Goal: Task Accomplishment & Management: Use online tool/utility

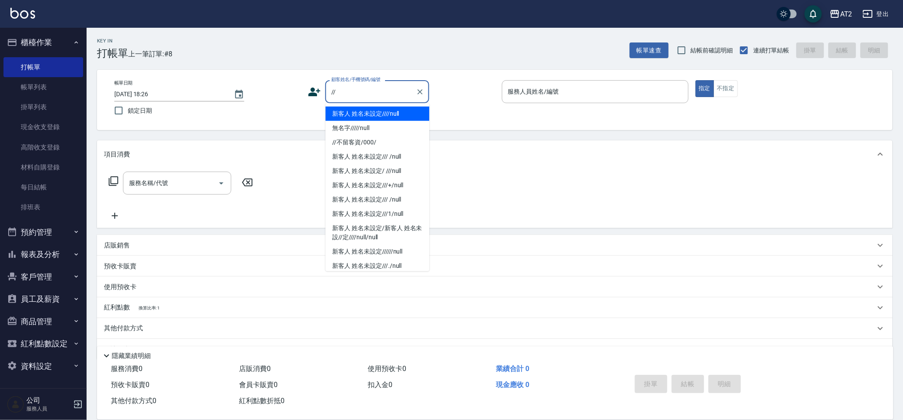
type input "新客人 姓名未設定////null"
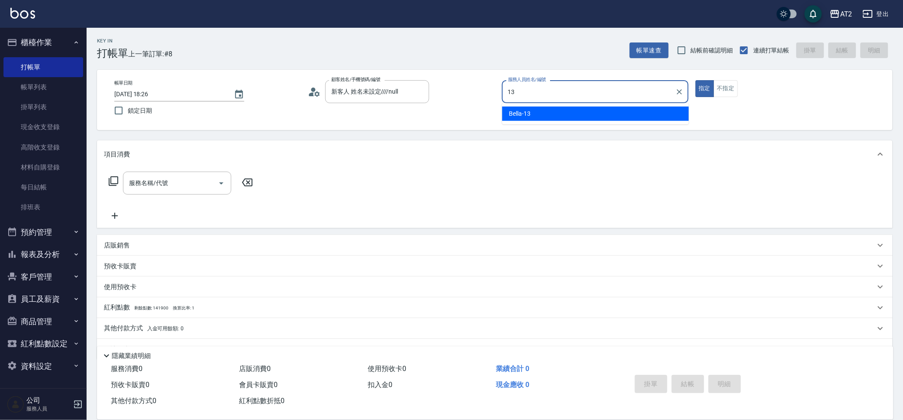
type input "13"
type button "true"
type input "Bella-13"
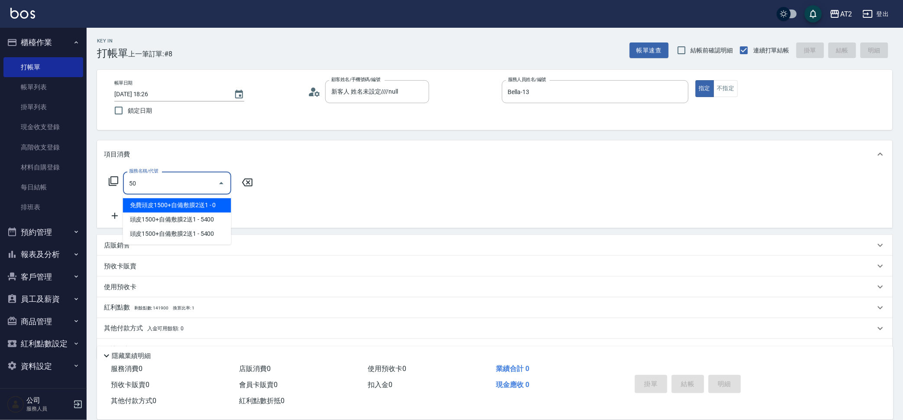
type input "501"
type input "100"
type input "染髮(501)"
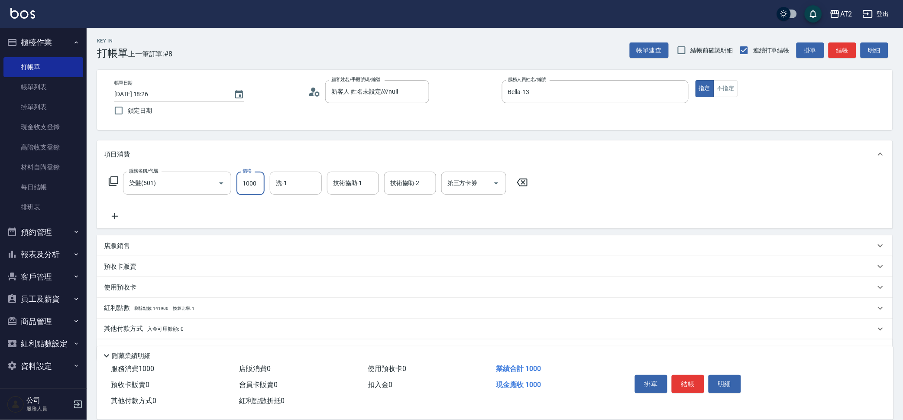
type input "0"
type input "198"
type input "190"
click at [554, 235] on div "店販銷售 服務人員姓名/編號 服務人員姓名/編號 商品代號/名稱 商品代號/名稱" at bounding box center [495, 245] width 796 height 21
click at [310, 184] on input "洗-1" at bounding box center [296, 182] width 44 height 15
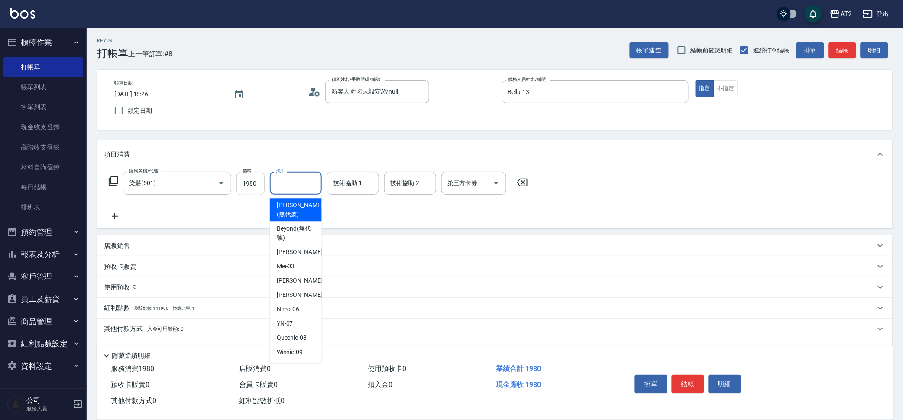
click at [259, 185] on input "1980" at bounding box center [251, 183] width 28 height 23
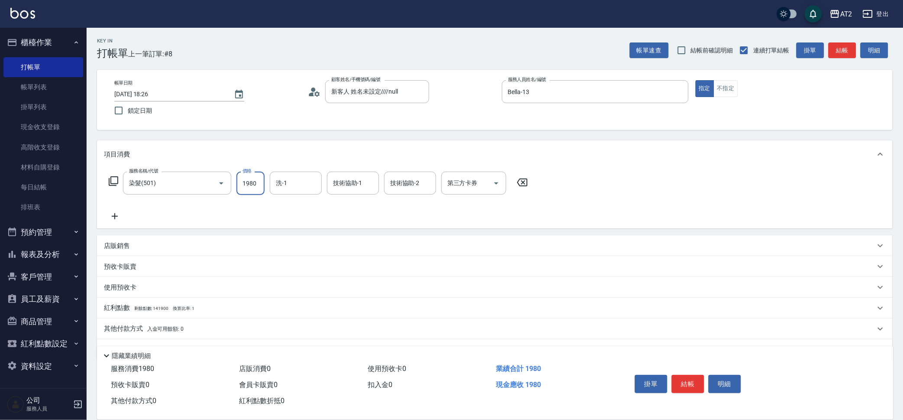
type input "2"
type input "0"
type input "26"
type input "20"
type input "268"
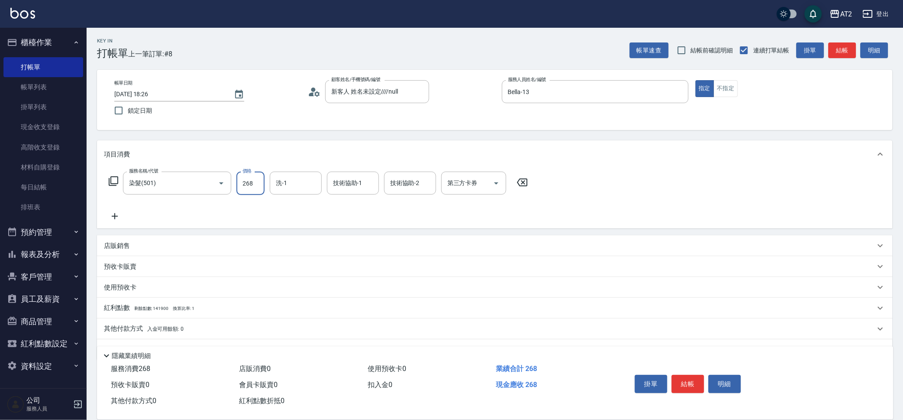
type input "260"
type input "2680"
type input "1"
type input "Ivy-48"
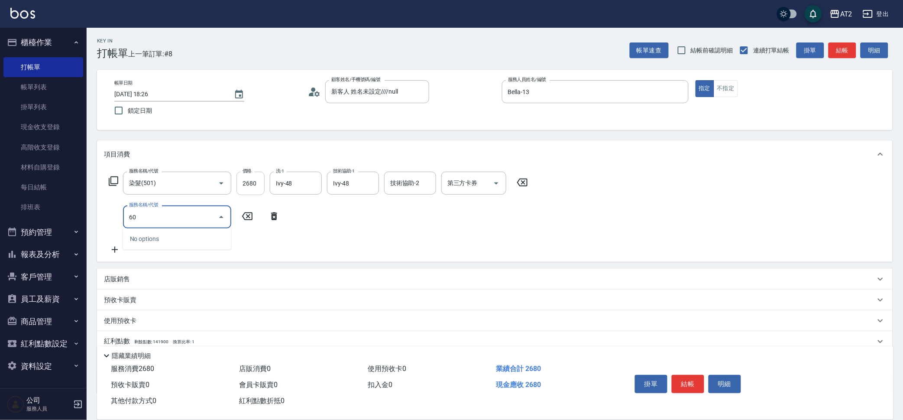
type input "601"
type input "360"
type input "自備護髮(601)"
type input "2"
type input "270"
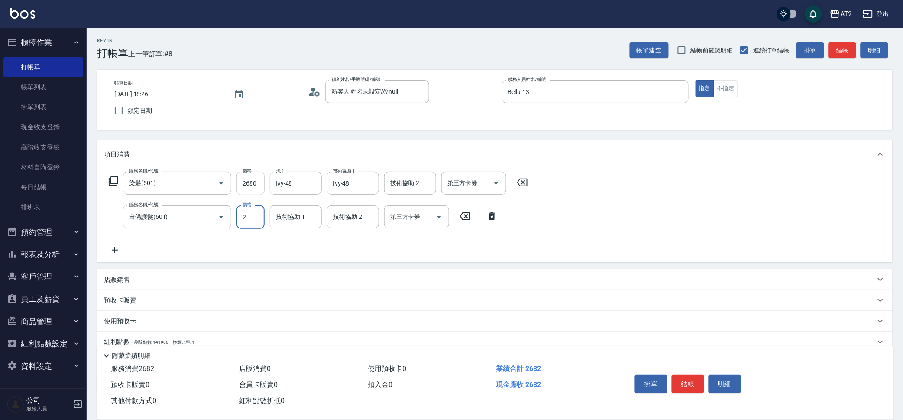
type input "22"
type input "290"
type input "225"
type input "490"
type input "2250"
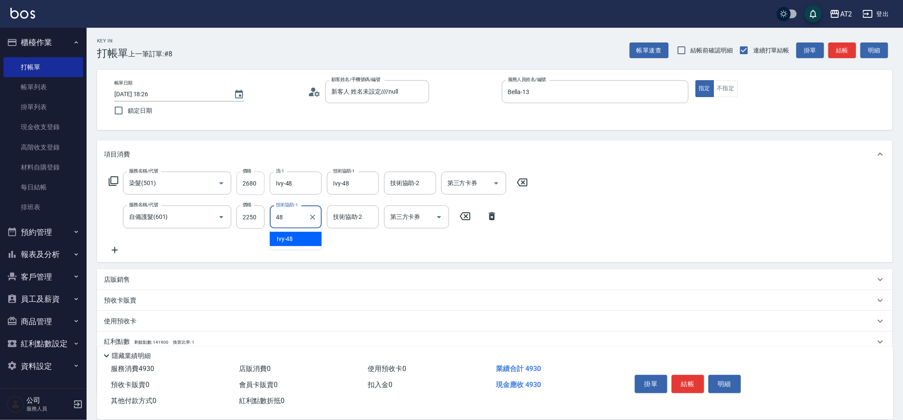
type input "Ivy-48"
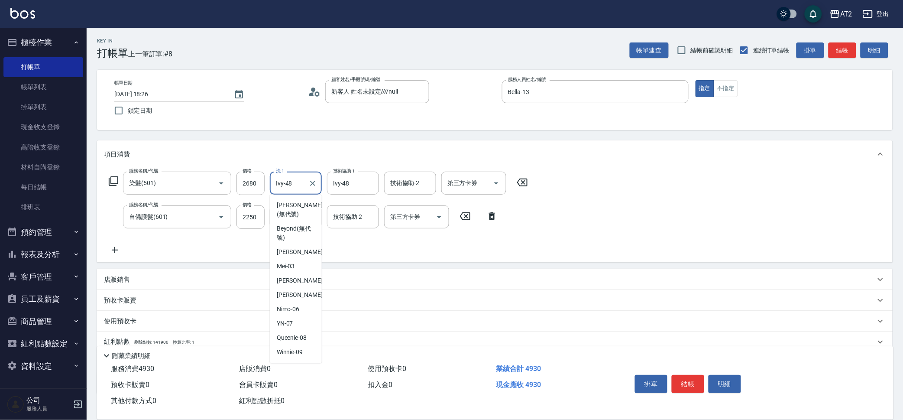
click at [300, 185] on input "Ivy-48" at bounding box center [289, 182] width 31 height 15
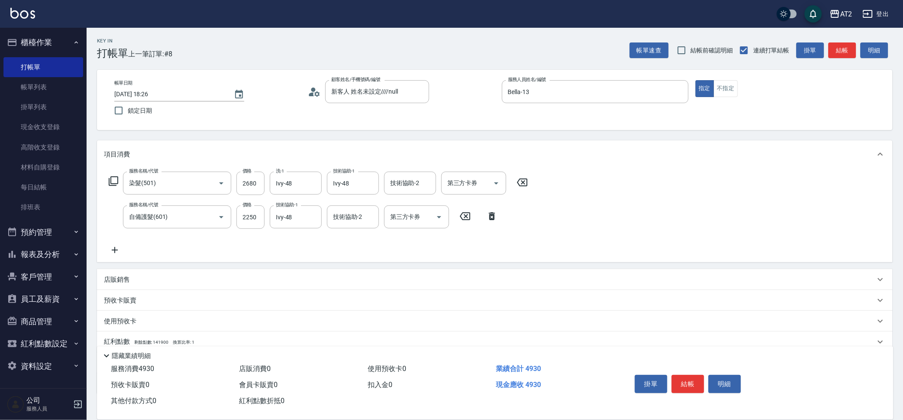
click at [223, 234] on div "服務名稱/代號 染髮(501) 服務名稱/代號 價格 2680 價格 洗-1 Ivy-48 洗-1 技術協助-1 Ivy-48 技術協助-1 技術協助-2 技…" at bounding box center [318, 214] width 429 height 84
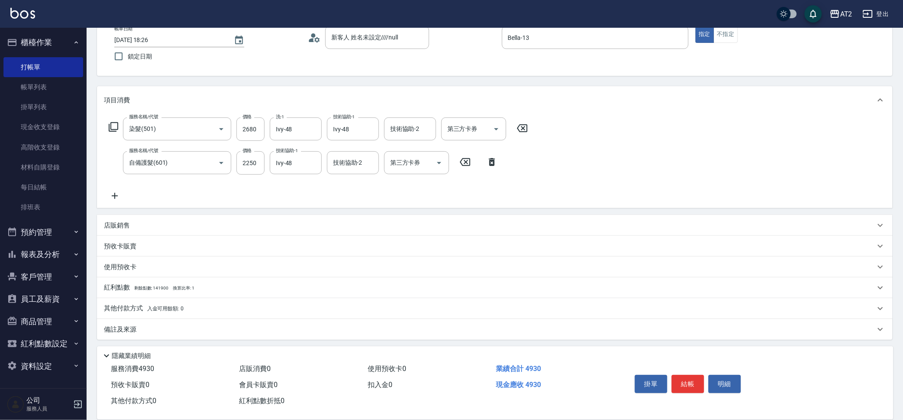
scroll to position [55, 0]
click at [191, 302] on div "其他付款方式 入金可用餘額: 0" at bounding box center [490, 307] width 772 height 10
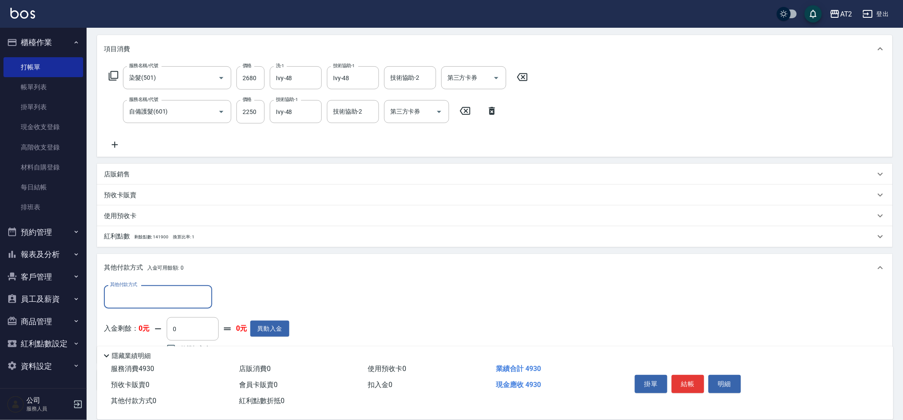
scroll to position [151, 0]
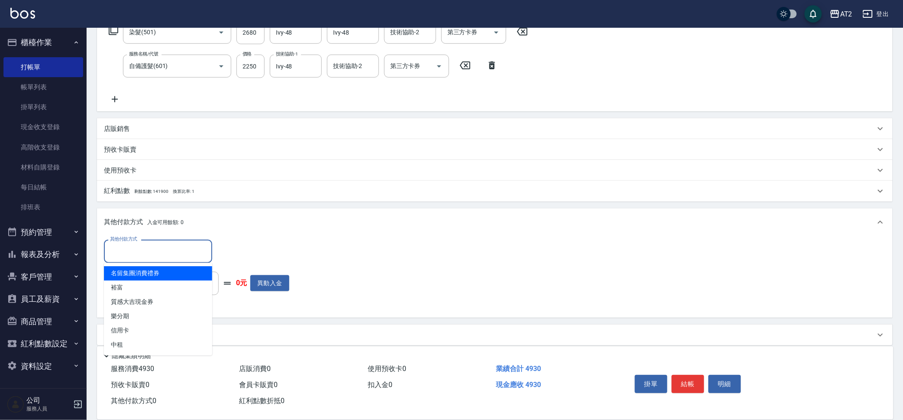
click at [167, 251] on input "其他付款方式" at bounding box center [158, 250] width 100 height 15
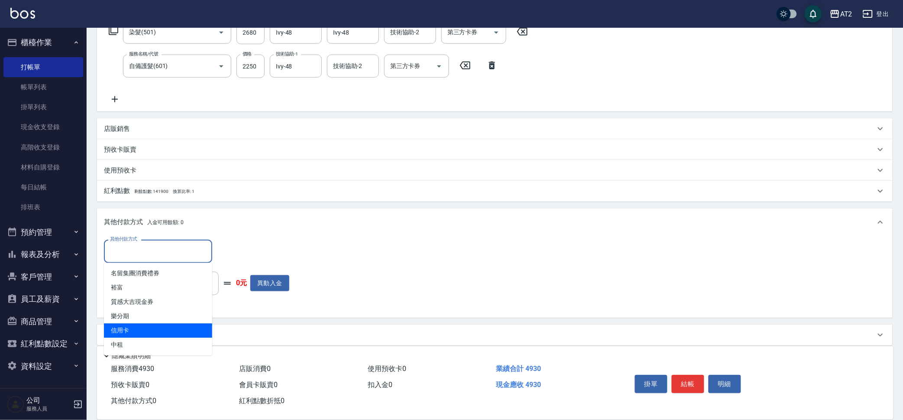
click at [160, 324] on span "信用卡" at bounding box center [158, 331] width 108 height 14
type input "信用卡"
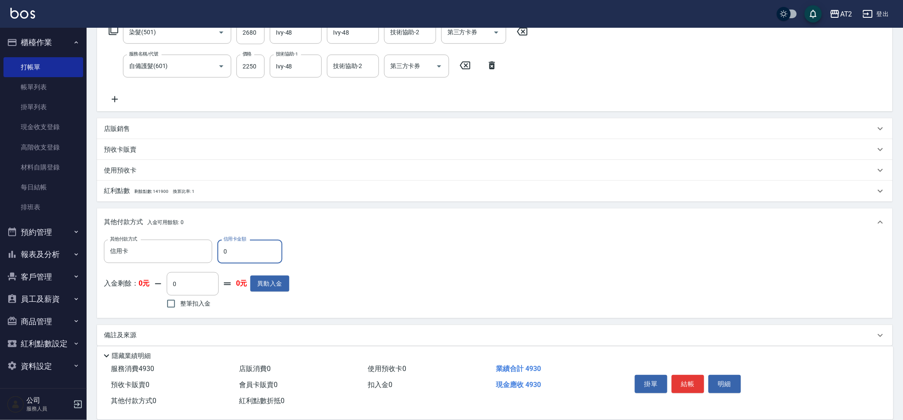
type input "44"
type input "440"
type input "449"
type input "40"
type input "4493"
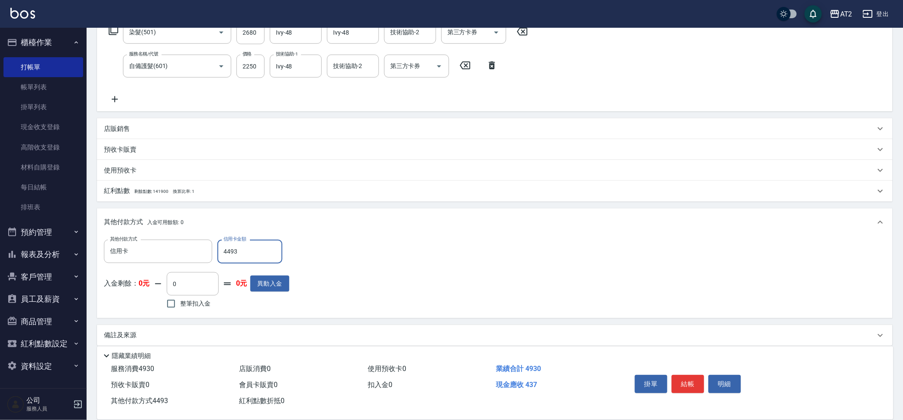
type input "440"
type input "449"
type input "480"
type input "44"
type input "490"
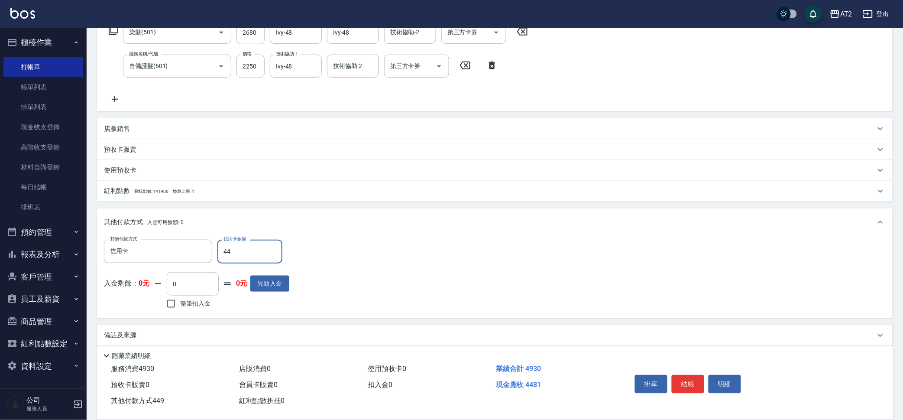
type input "4"
type input "480"
type input "493"
type input "0"
type input "4930"
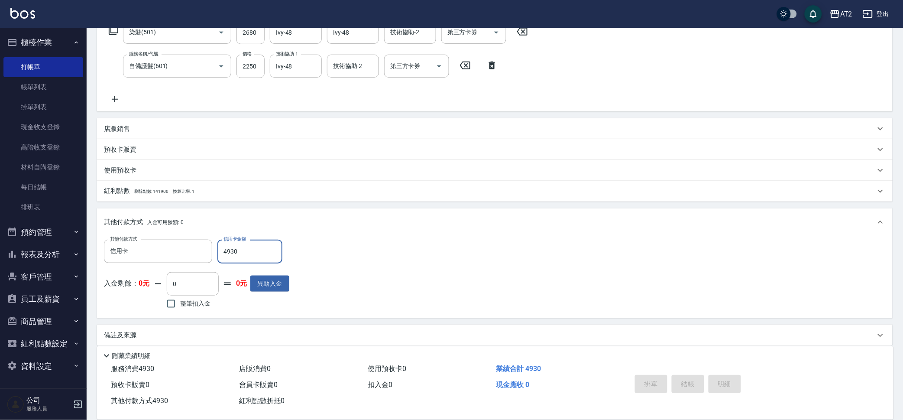
type input "[DATE] 19:28"
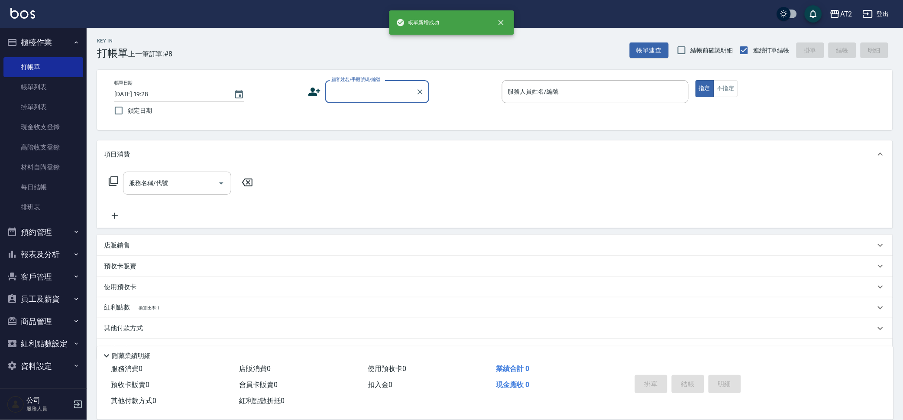
scroll to position [0, 0]
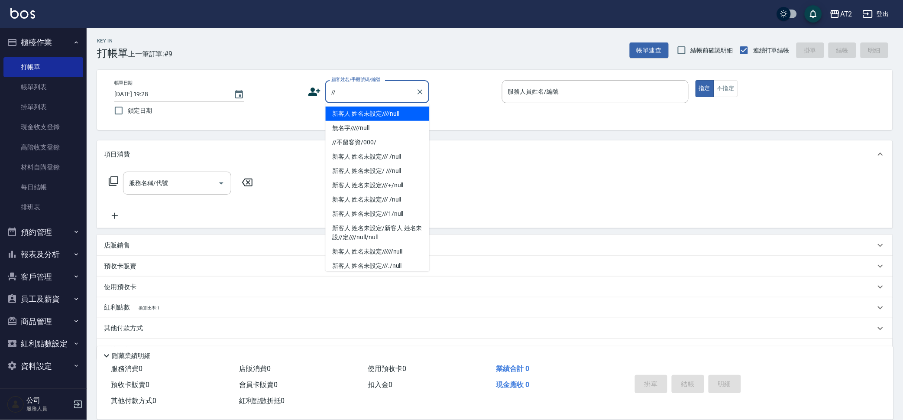
type input "新客人 姓名未設定////null"
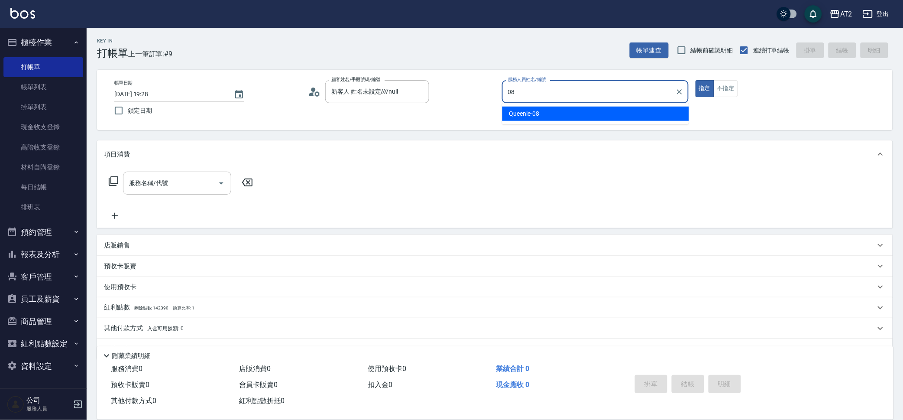
type input "Queenie-08"
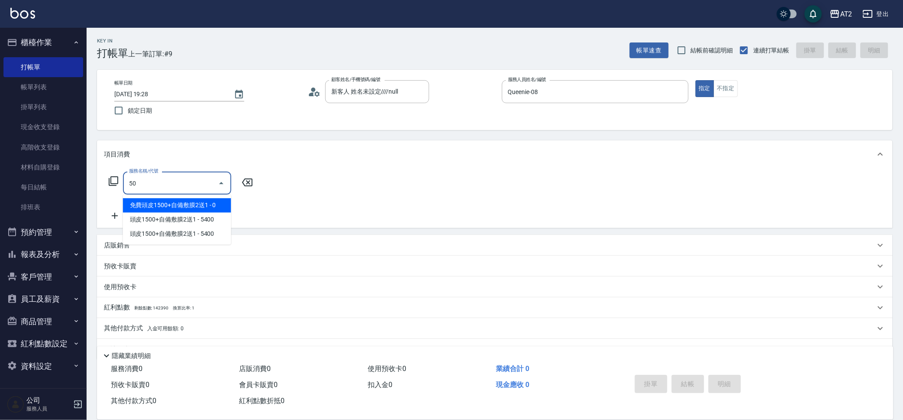
type input "501"
type input "100"
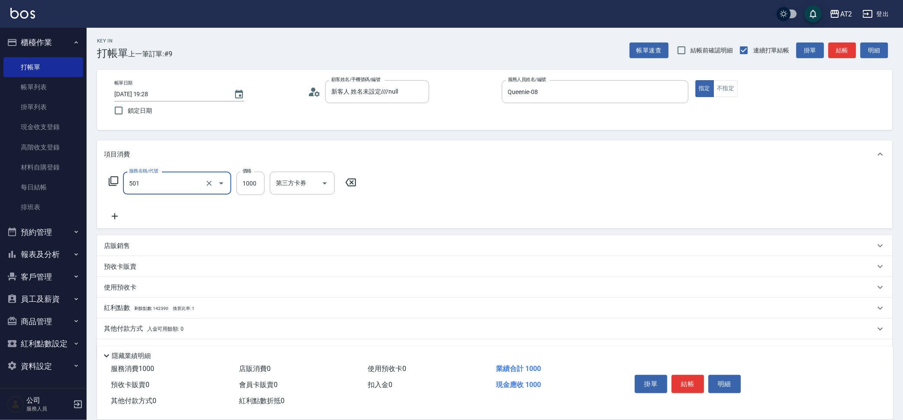
type input "染髮(501)"
type input "3"
type input "0"
type input "30"
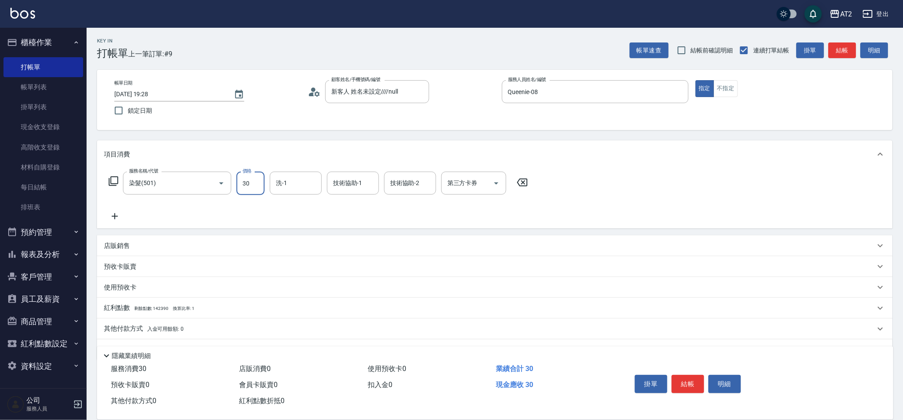
type input "309"
type input "300"
type input "3099"
type input "小潔-34"
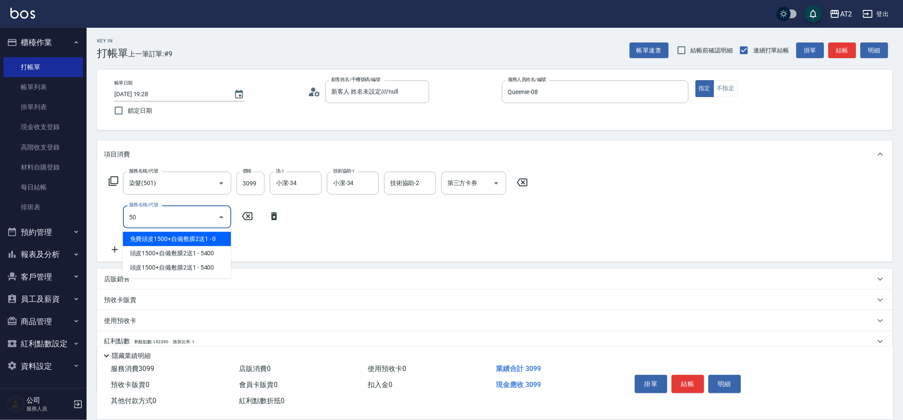
type input "502"
type input "350"
type input "漂髮(502)"
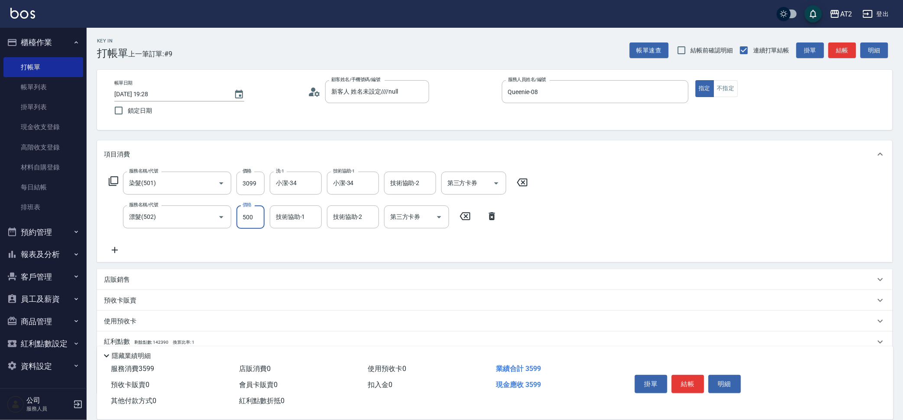
type input "0"
type input "300"
type input "0"
type input "小潔-34"
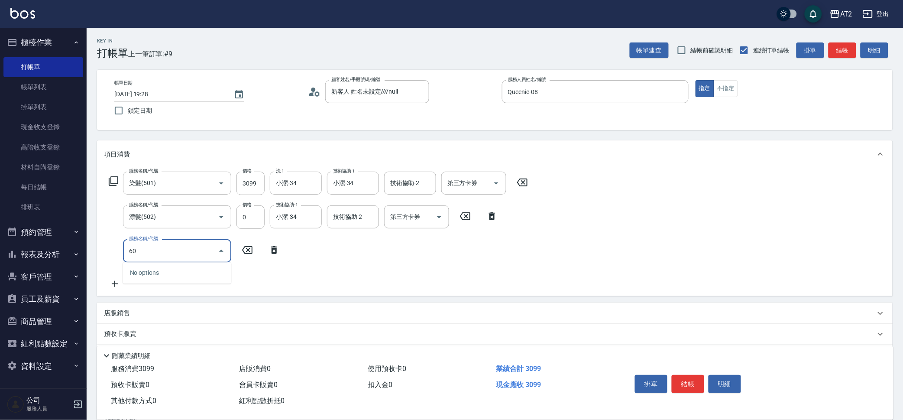
type input "601"
type input "400"
type input "自備護髮(601)"
type input "2"
type input "310"
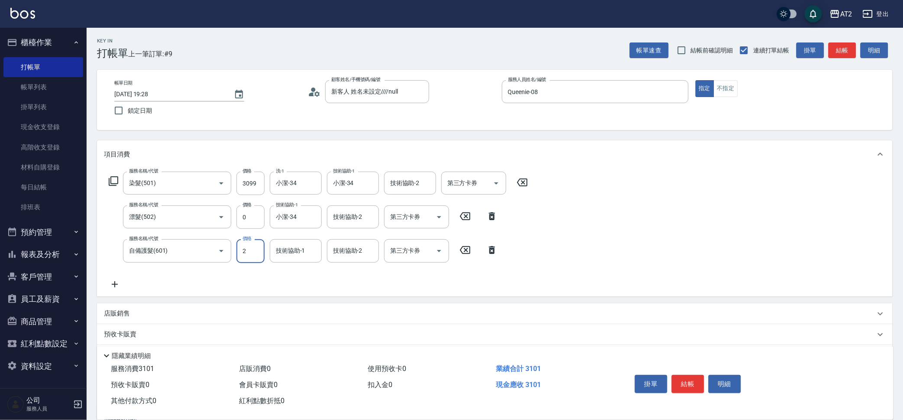
type input "0"
type input "300"
type input "11"
type input "320"
type input "1150"
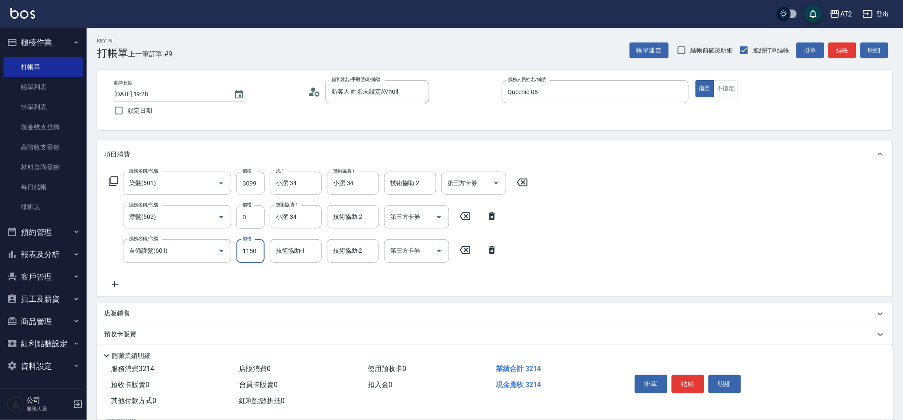
type input "420"
type input "11500"
type input "1450"
type input "11500"
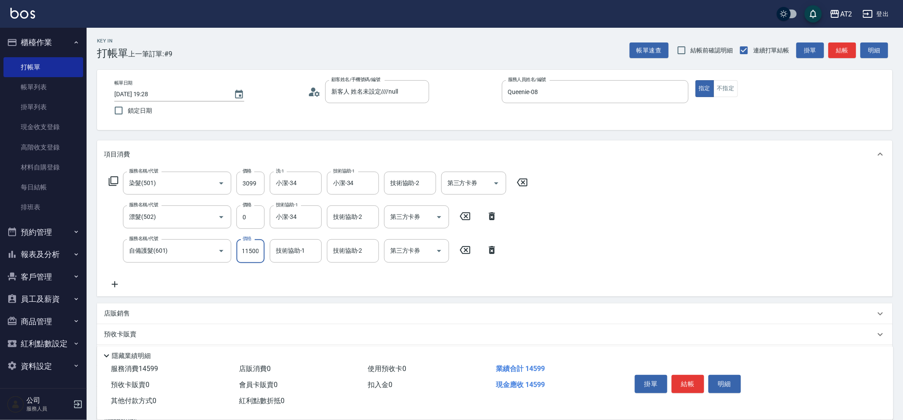
scroll to position [0, 0]
click at [256, 257] on input "11500" at bounding box center [251, 250] width 28 height 23
type input "310"
type input "150"
type input "320"
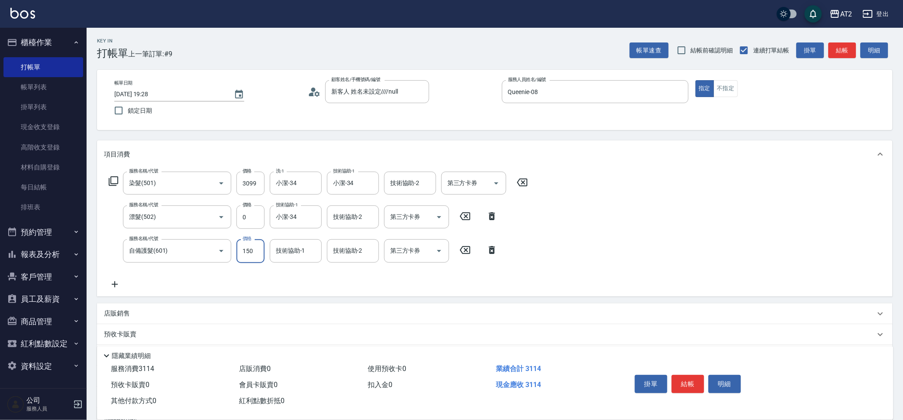
type input "1500"
type input "450"
type input "1500"
type input "小潔-34"
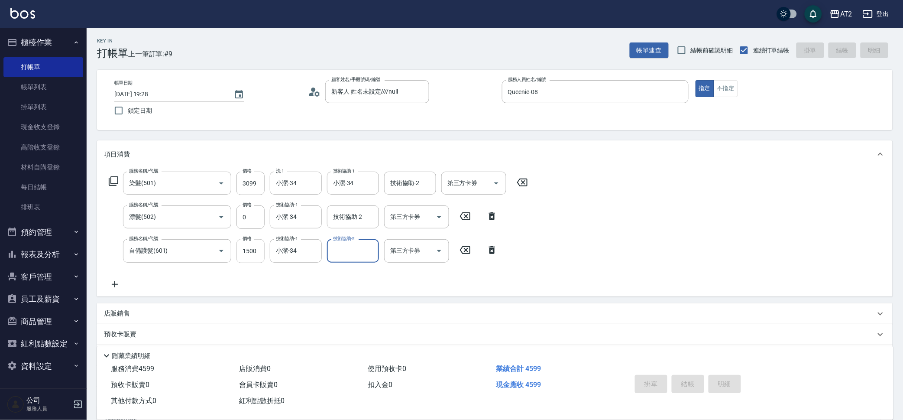
type input "[DATE] 19:31"
type input "0"
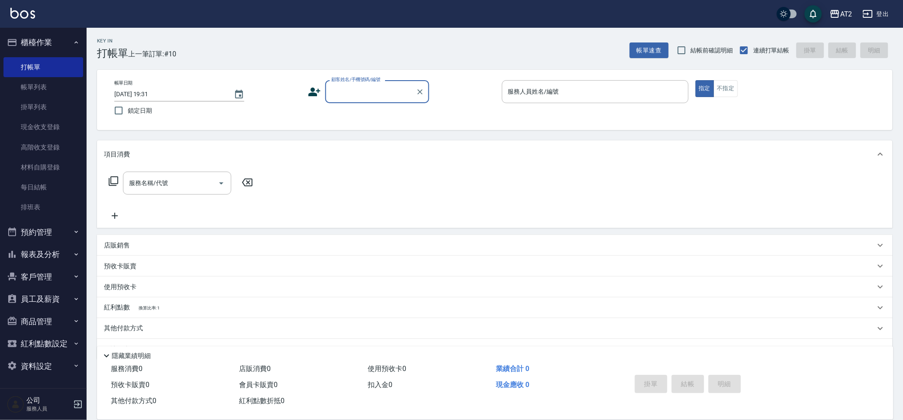
click at [59, 42] on button "櫃檯作業" at bounding box center [43, 42] width 80 height 23
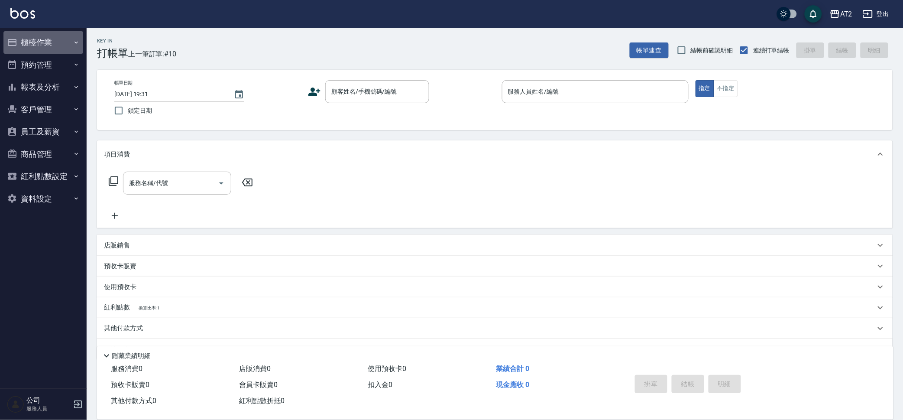
click at [59, 43] on button "櫃檯作業" at bounding box center [43, 42] width 80 height 23
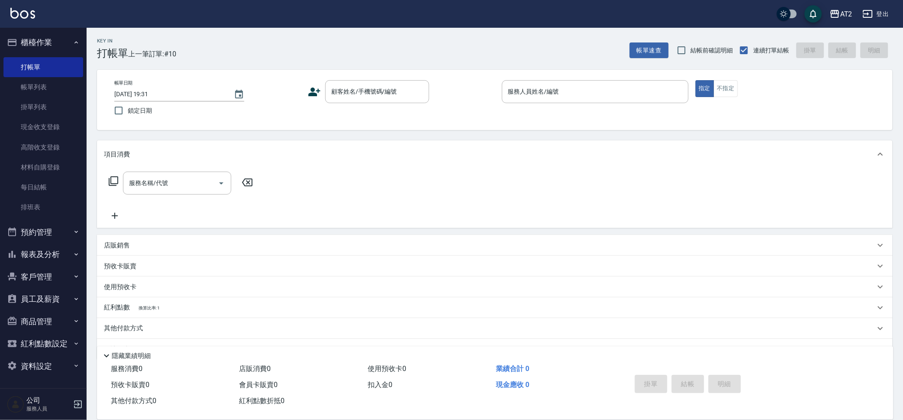
click at [58, 45] on button "櫃檯作業" at bounding box center [43, 42] width 80 height 23
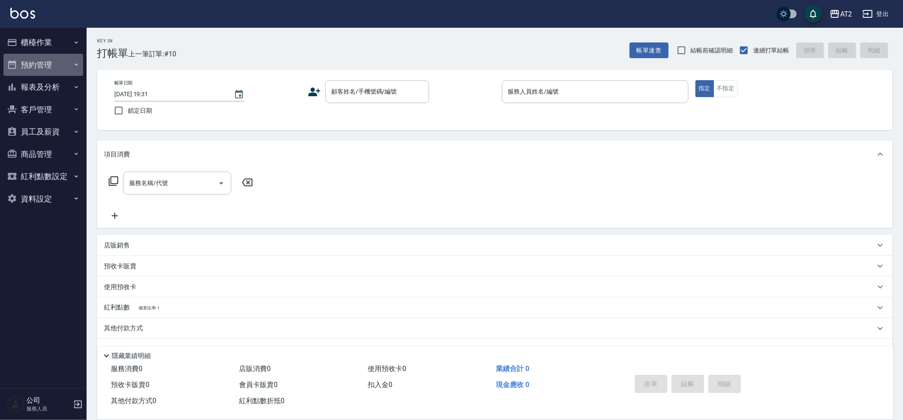
click at [60, 54] on button "預約管理" at bounding box center [43, 65] width 80 height 23
click at [63, 63] on button "預約管理" at bounding box center [43, 65] width 80 height 23
click at [70, 33] on button "櫃檯作業" at bounding box center [43, 42] width 80 height 23
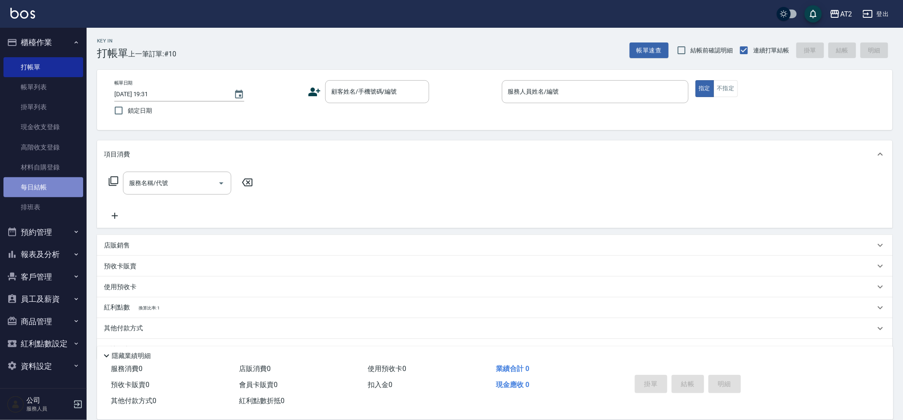
click at [54, 181] on link "每日結帳" at bounding box center [43, 187] width 80 height 20
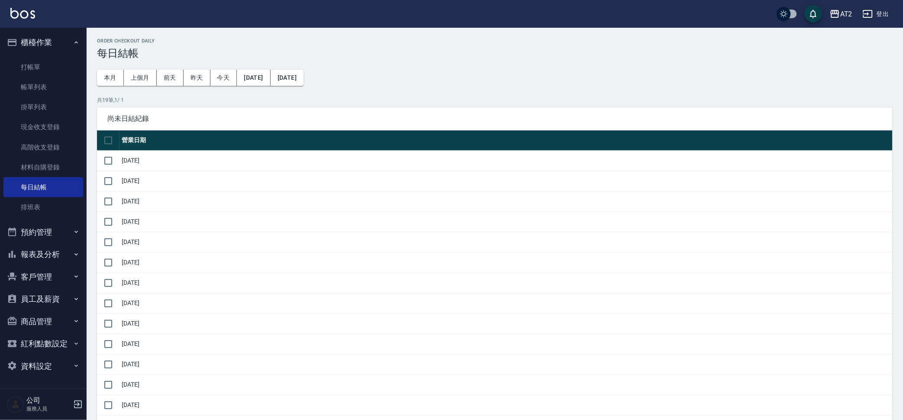
click at [49, 249] on button "報表及分析" at bounding box center [43, 254] width 80 height 23
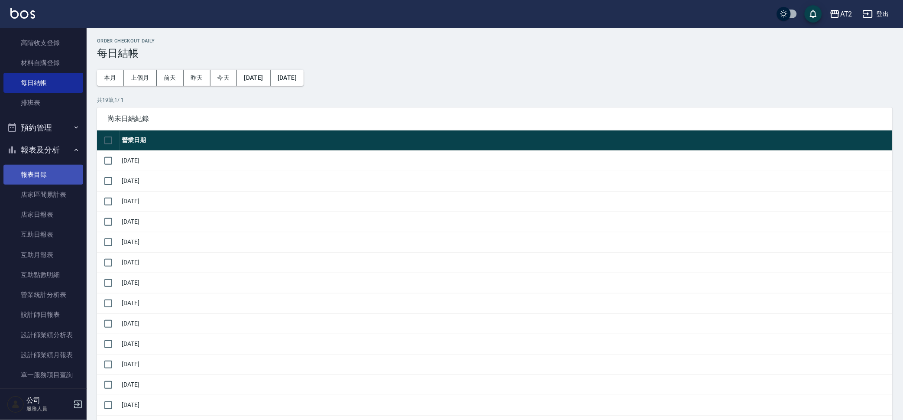
scroll to position [108, 0]
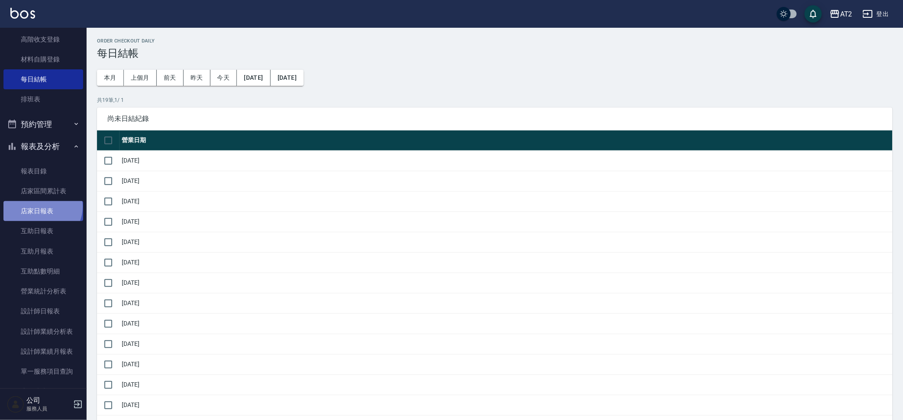
click at [42, 206] on link "店家日報表" at bounding box center [43, 211] width 80 height 20
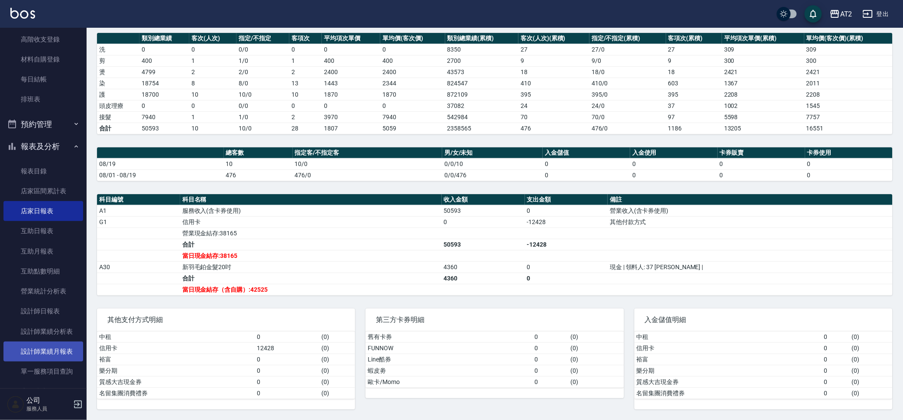
scroll to position [266, 0]
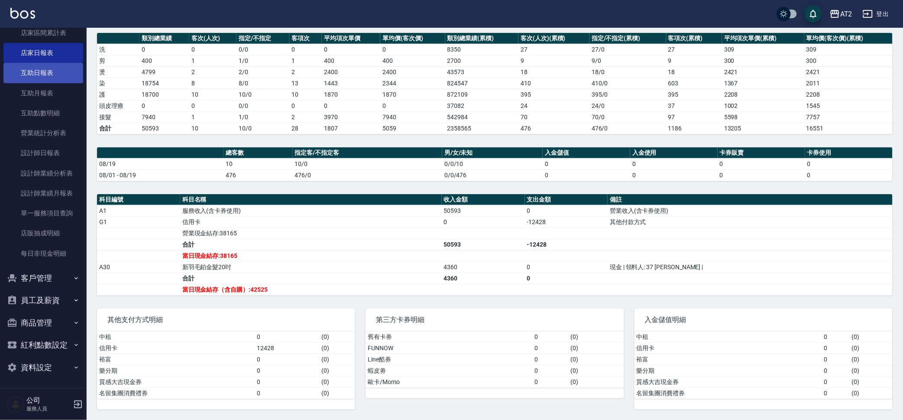
click at [54, 77] on link "互助日報表" at bounding box center [43, 73] width 80 height 20
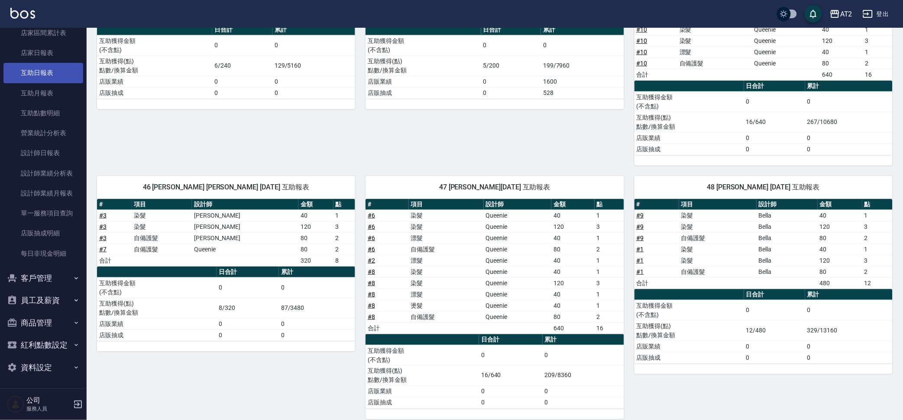
scroll to position [193, 0]
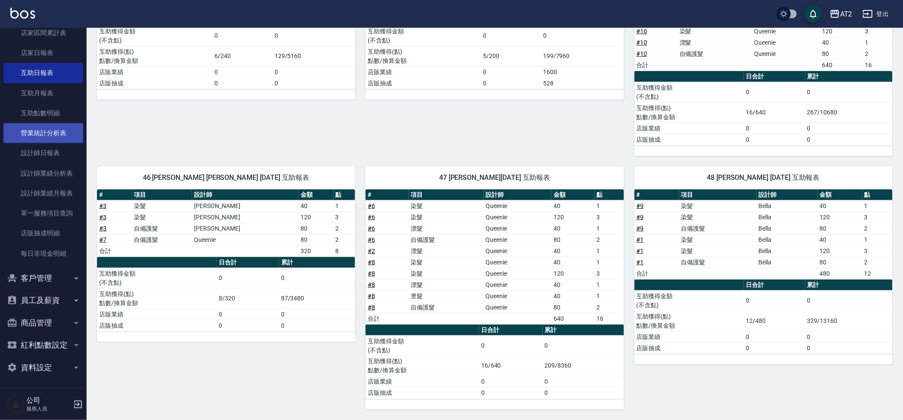
click at [64, 134] on link "營業統計分析表" at bounding box center [43, 133] width 80 height 20
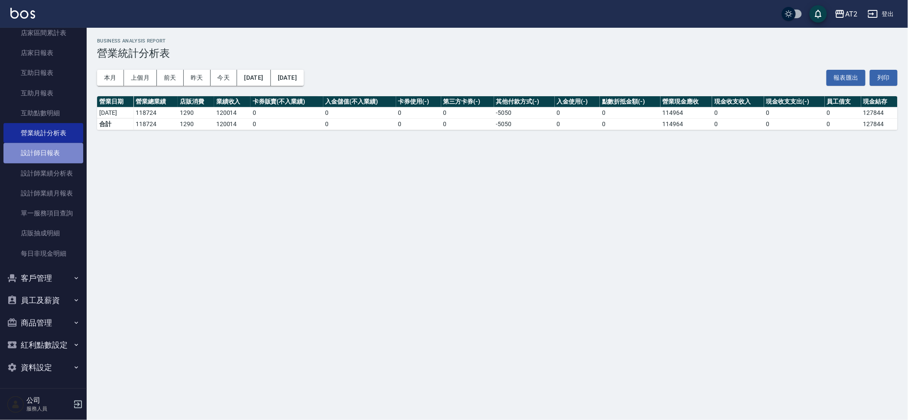
click at [50, 153] on link "設計師日報表" at bounding box center [43, 153] width 80 height 20
